Goal: Task Accomplishment & Management: Manage account settings

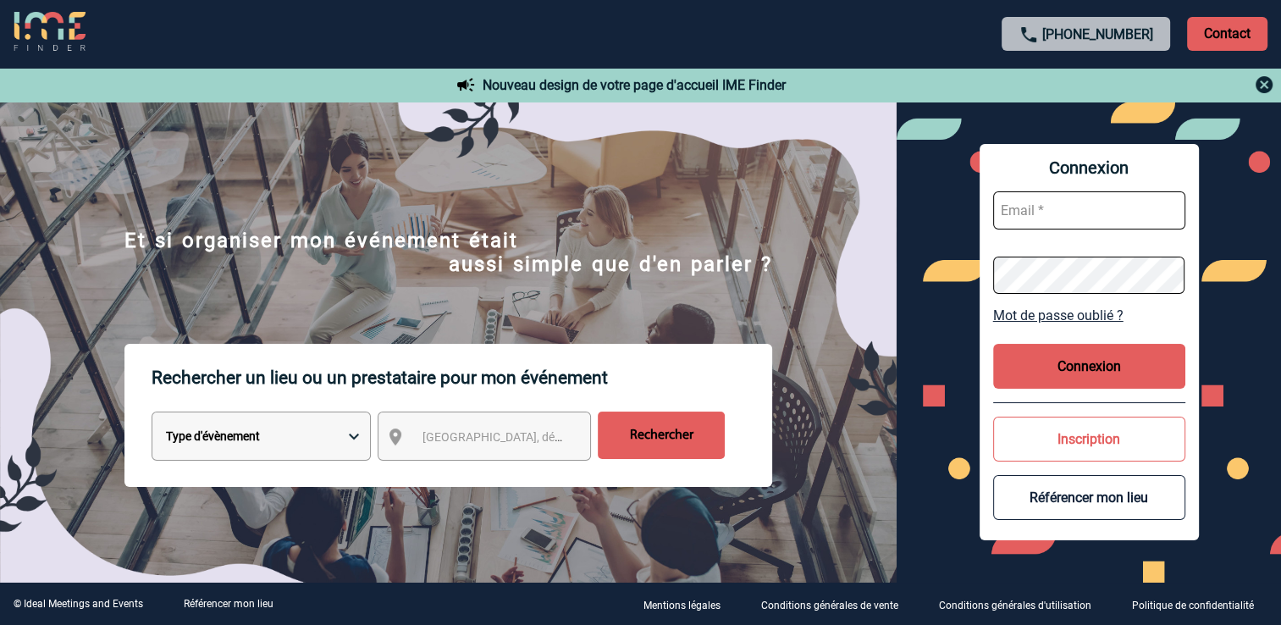
click at [1069, 215] on input "text" at bounding box center [1089, 210] width 192 height 38
type input "karine.defois@antargaz.com"
click at [1101, 373] on button "Connexion" at bounding box center [1089, 366] width 192 height 45
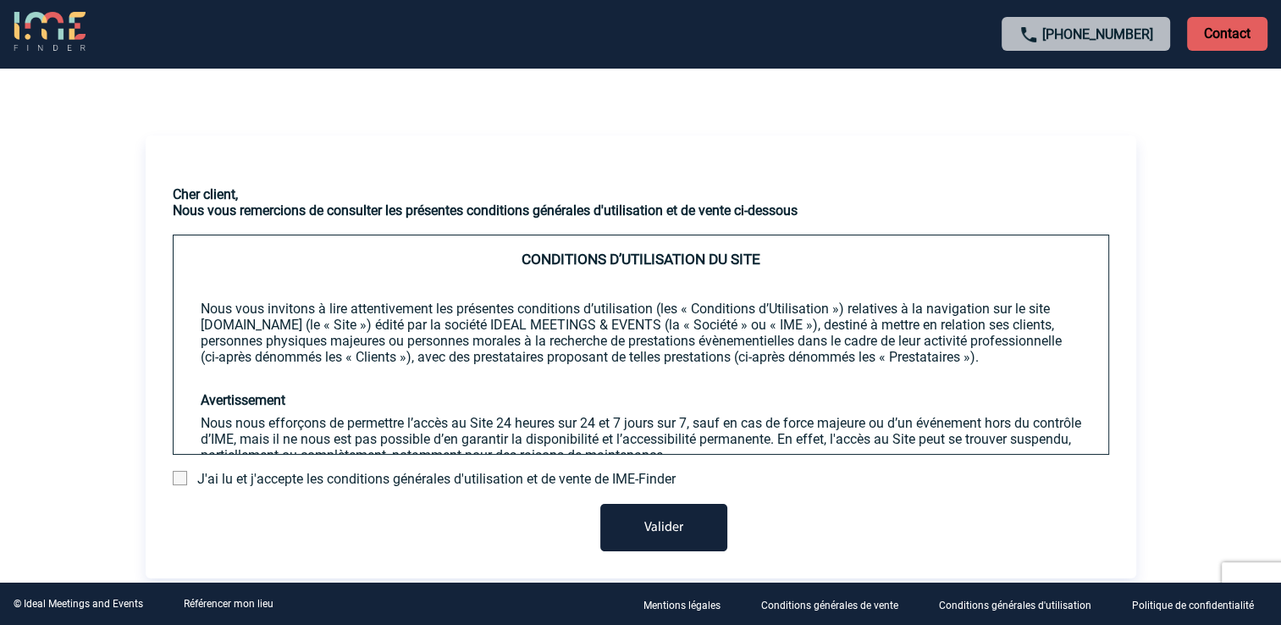
click at [176, 476] on span at bounding box center [180, 478] width 14 height 14
click at [0, 0] on input "checkbox" at bounding box center [0, 0] width 0 height 0
click at [642, 533] on button "Valider" at bounding box center [663, 527] width 127 height 47
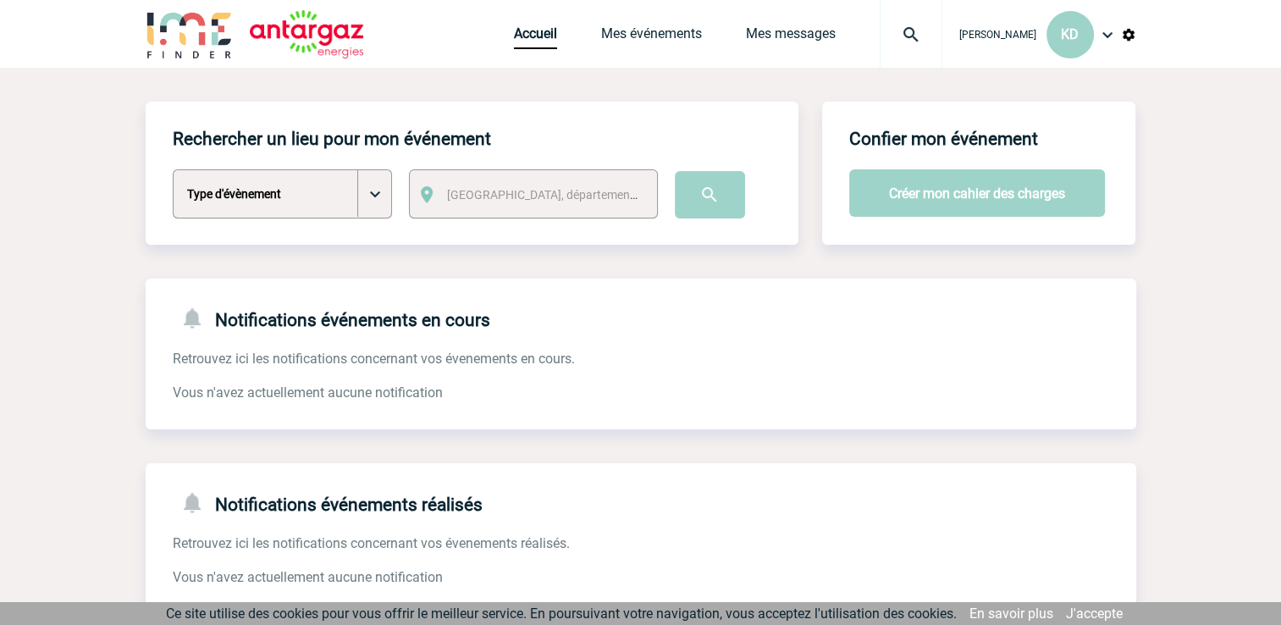
click at [1102, 41] on img at bounding box center [1107, 35] width 20 height 20
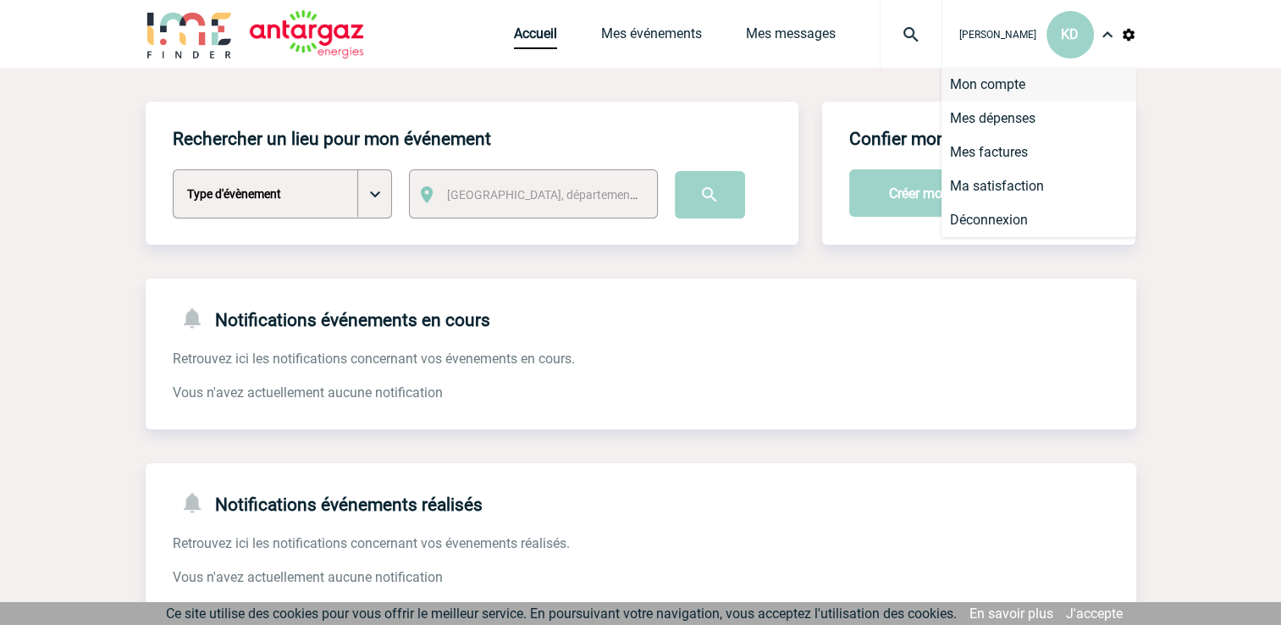
click at [999, 89] on li "Mon compte" at bounding box center [1039, 85] width 195 height 34
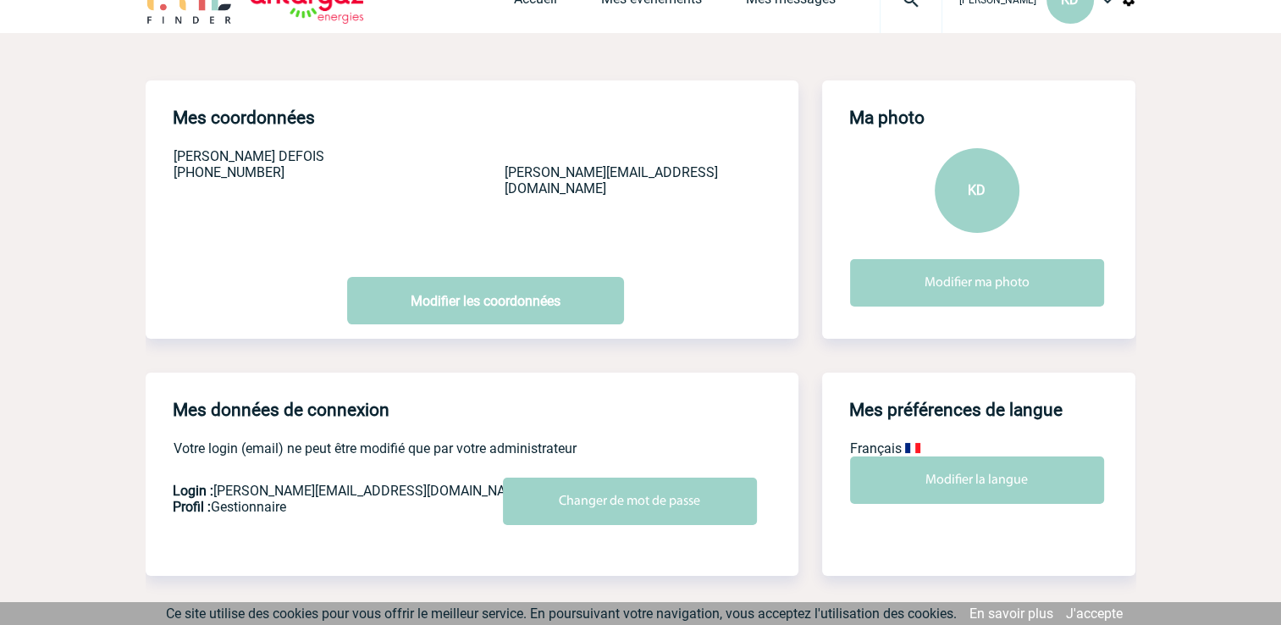
scroll to position [276, 0]
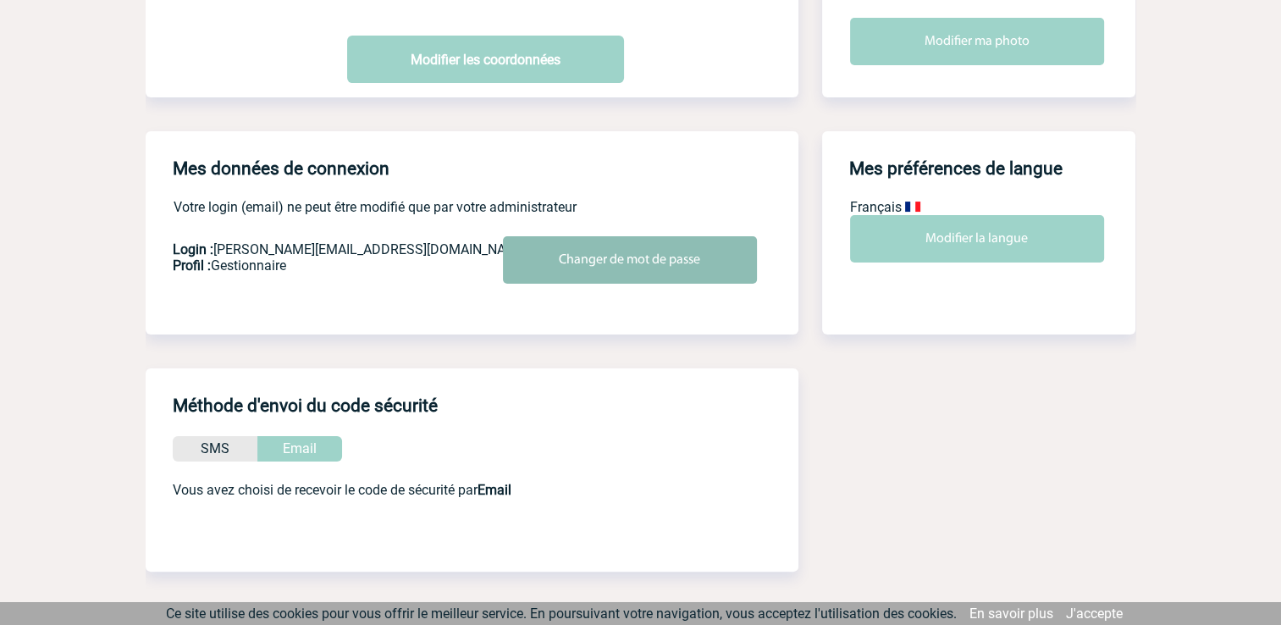
click at [599, 263] on input "Changer de mot de passe" at bounding box center [630, 259] width 254 height 47
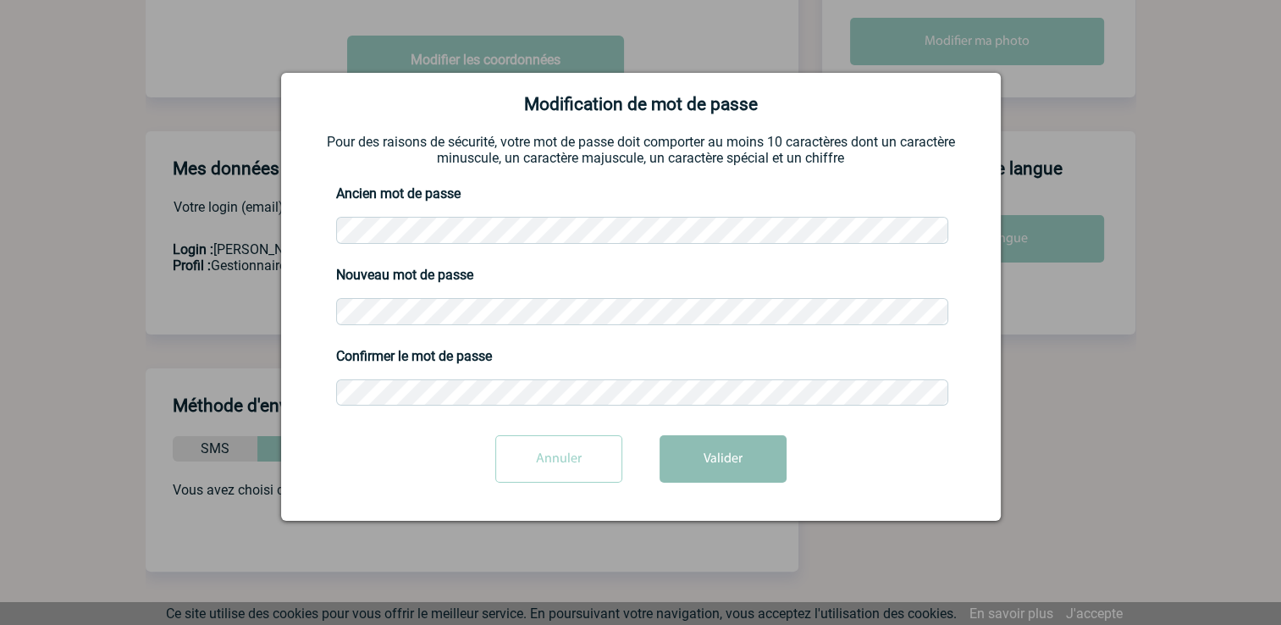
click at [718, 453] on button "Valider" at bounding box center [723, 458] width 127 height 47
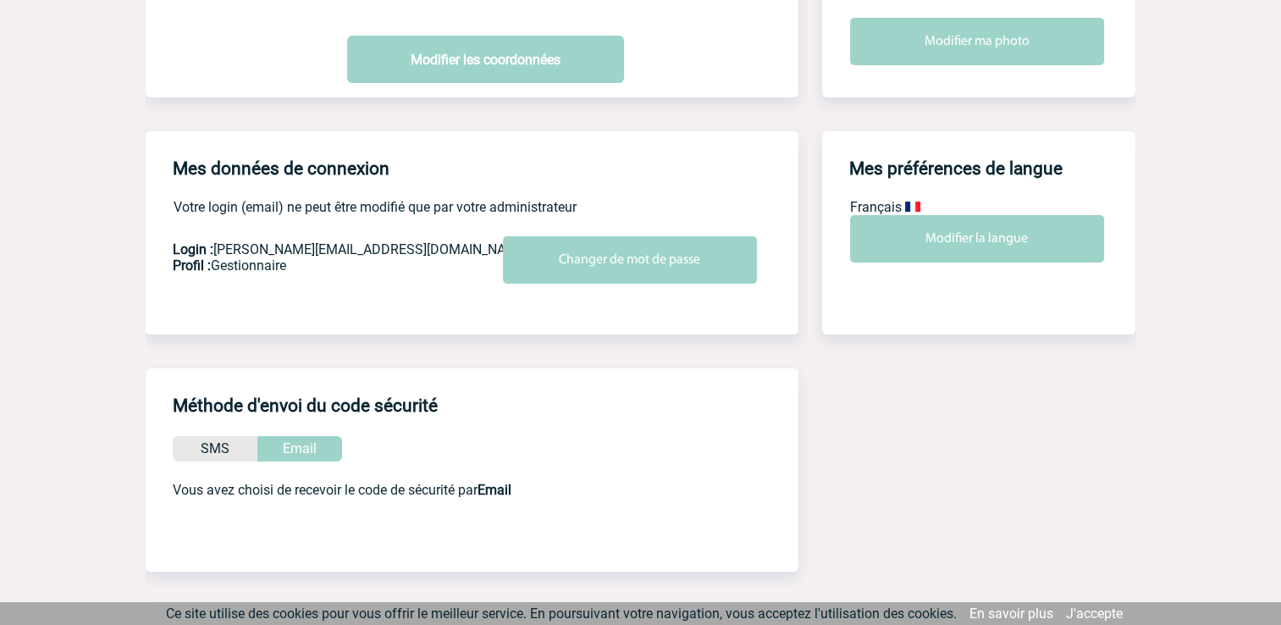
click at [881, 351] on div "Mes données de connexion Votre login (email) ne peut être modifié que par votre…" at bounding box center [641, 249] width 991 height 237
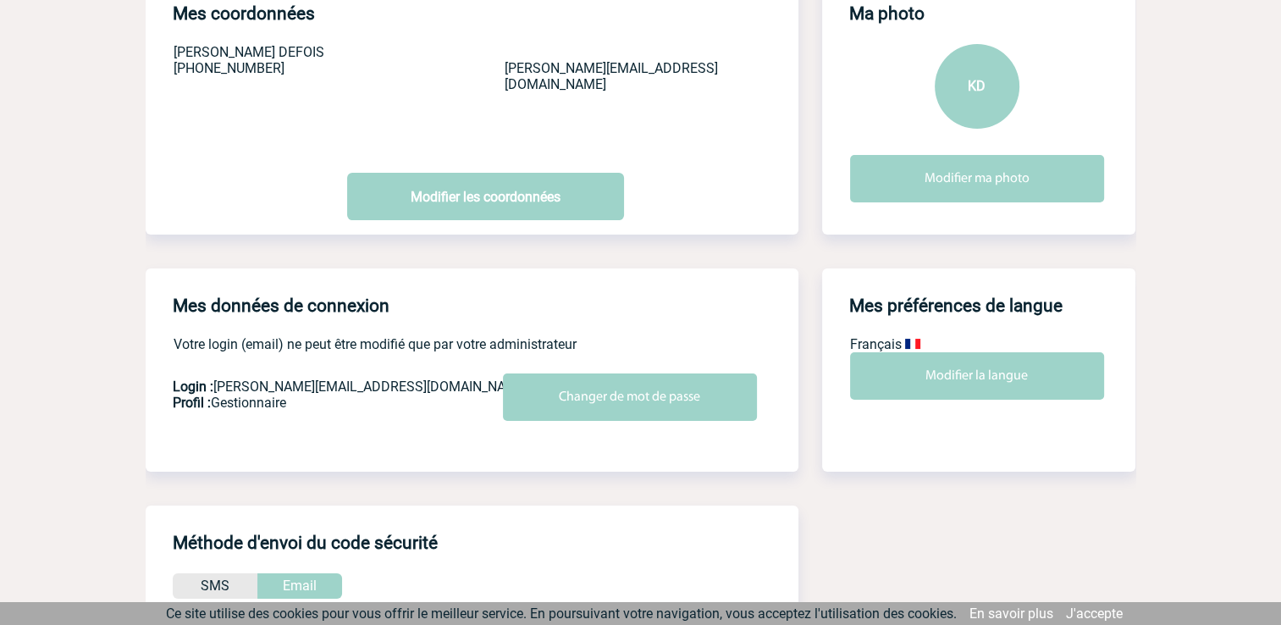
scroll to position [0, 0]
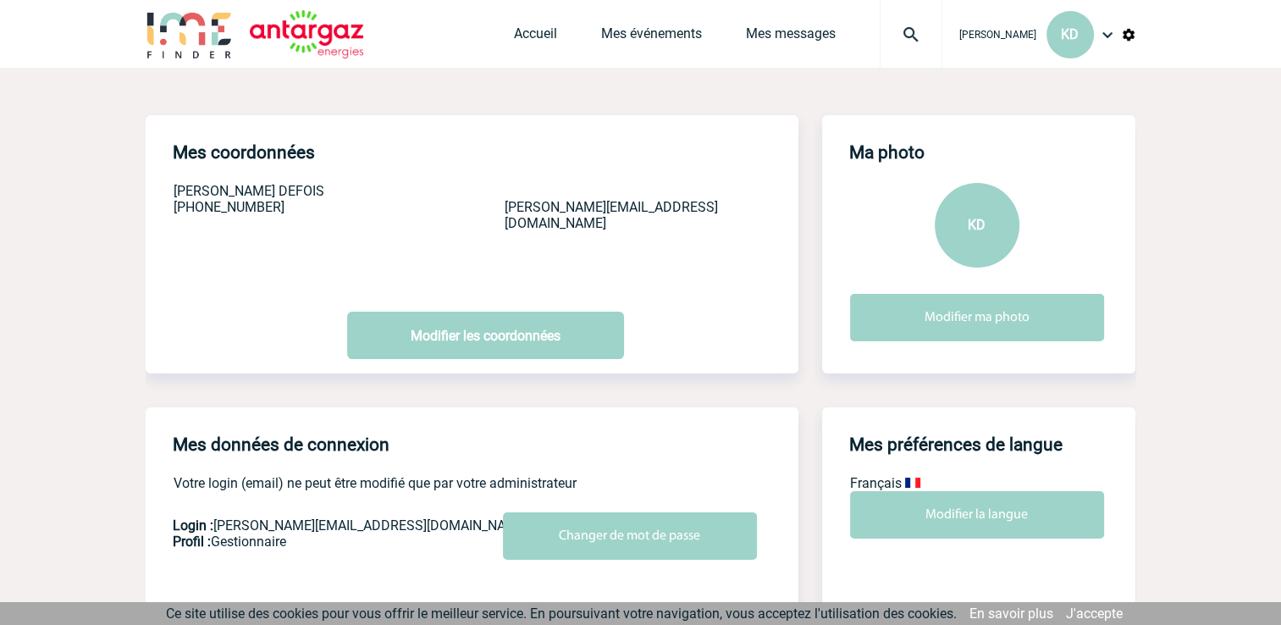
click at [1125, 33] on img at bounding box center [1128, 34] width 15 height 15
click at [1092, 34] on div "KD" at bounding box center [1070, 34] width 47 height 47
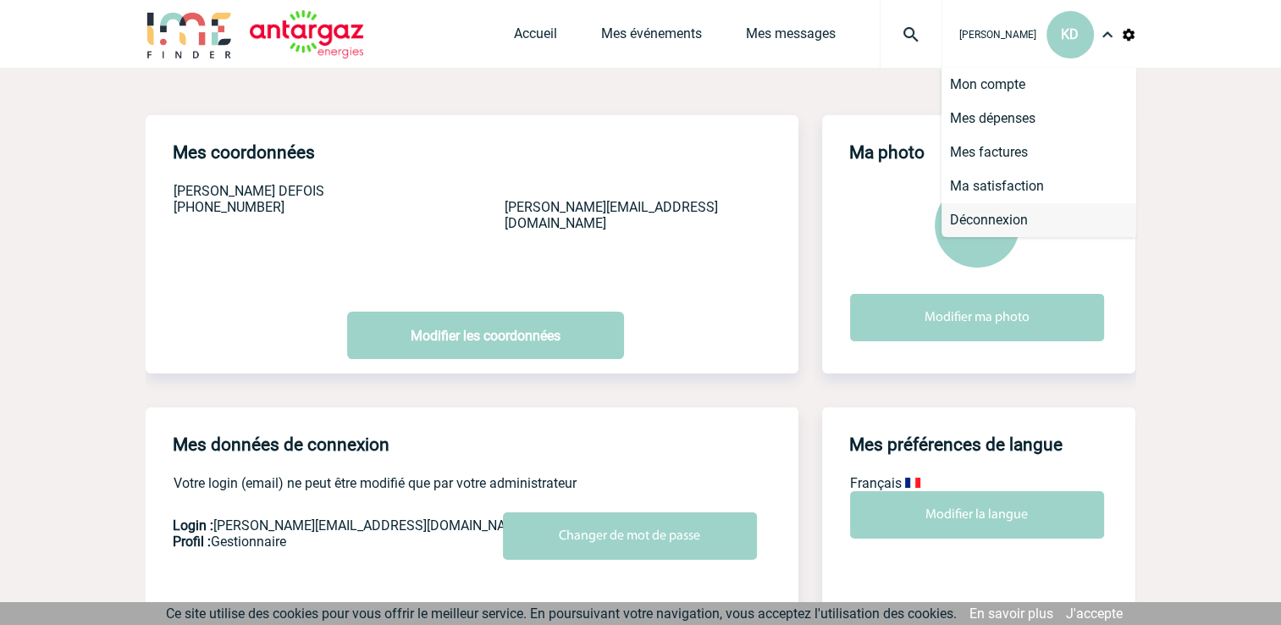
click at [982, 222] on li "Déconnexion" at bounding box center [1039, 220] width 195 height 34
